Goal: Go to known website: Access a specific website the user already knows

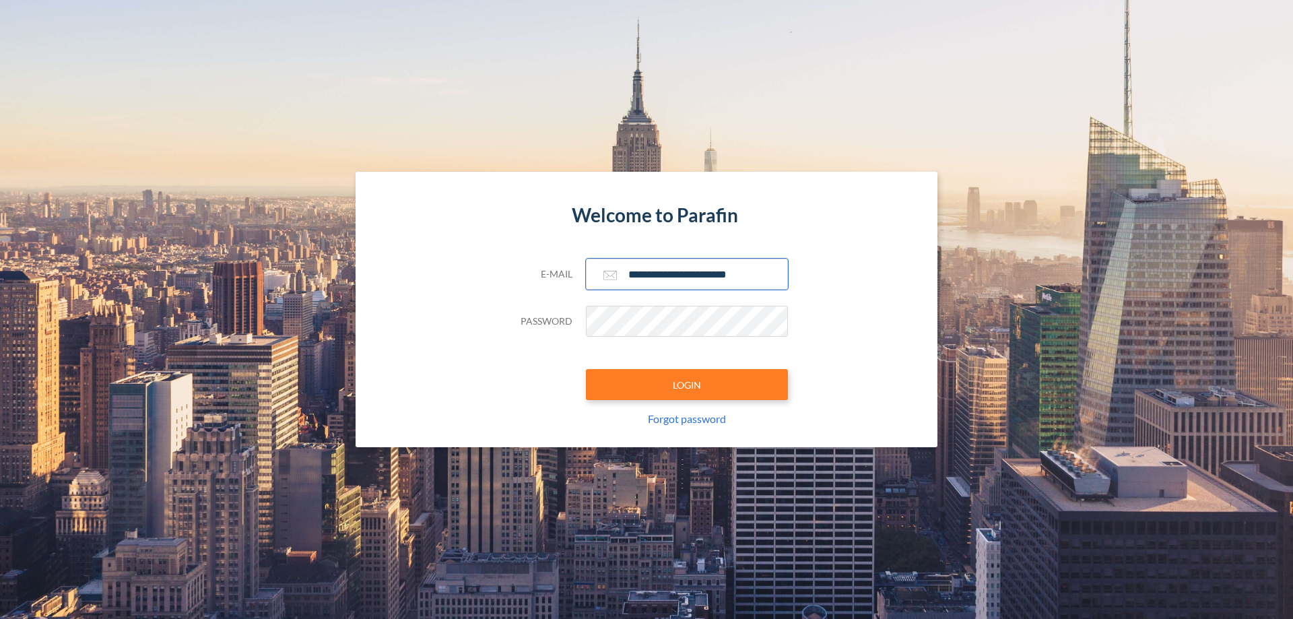
type input "**********"
click at [687, 385] on button "LOGIN" at bounding box center [687, 384] width 202 height 31
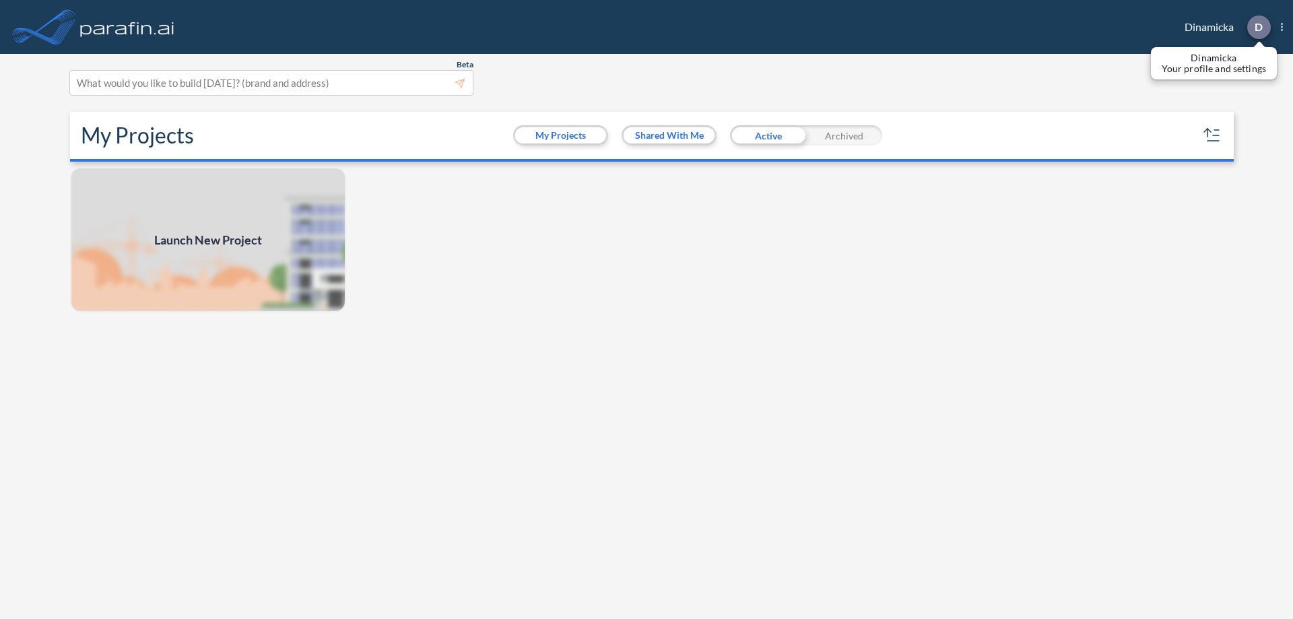
click at [1258, 27] on p "D" at bounding box center [1259, 27] width 8 height 12
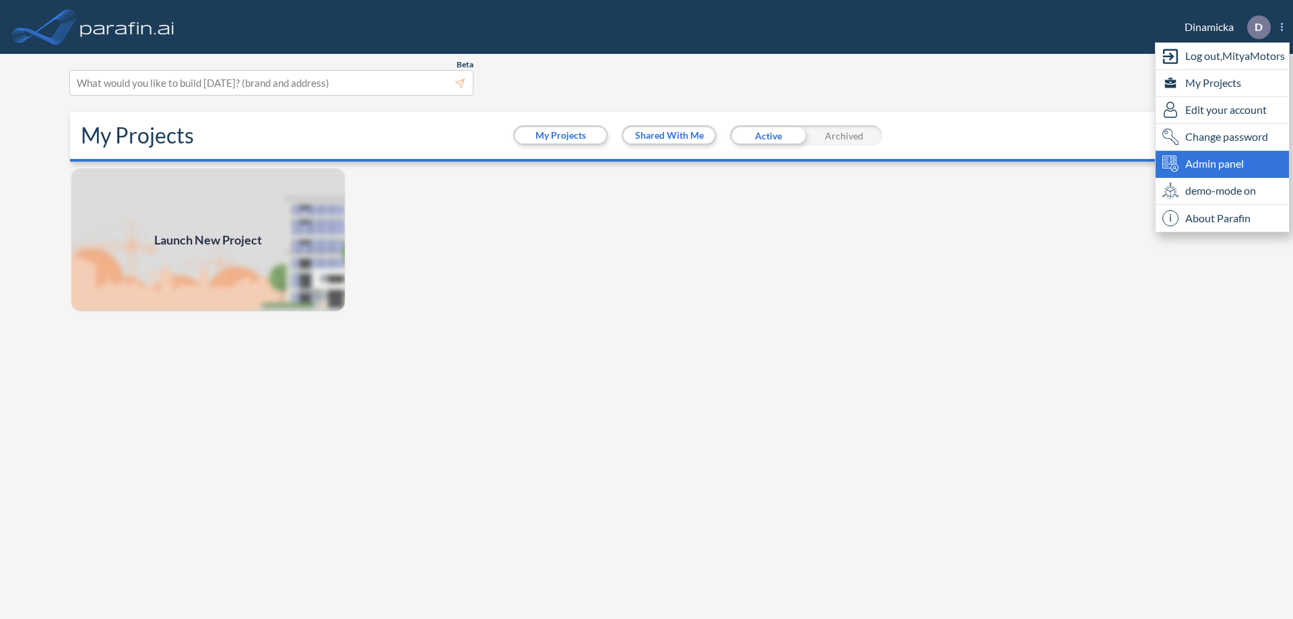
click at [1222, 164] on span "Admin panel" at bounding box center [1214, 164] width 59 height 16
